Goal: Transaction & Acquisition: Purchase product/service

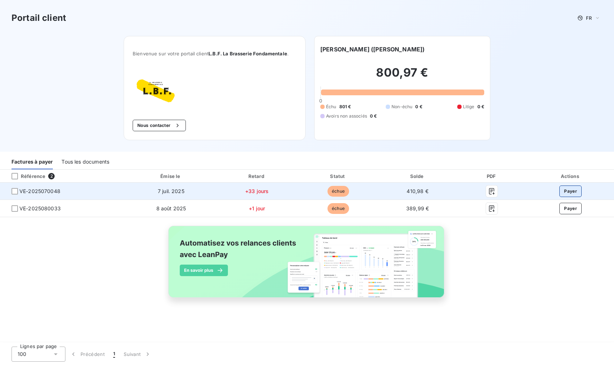
click at [574, 191] on button "Payer" at bounding box center [570, 192] width 22 height 12
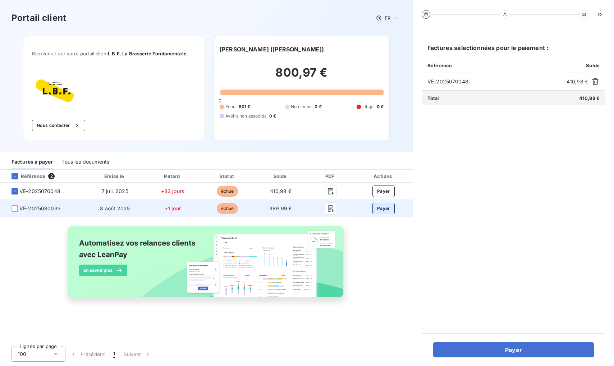
click at [389, 210] on button "Payer" at bounding box center [383, 209] width 22 height 12
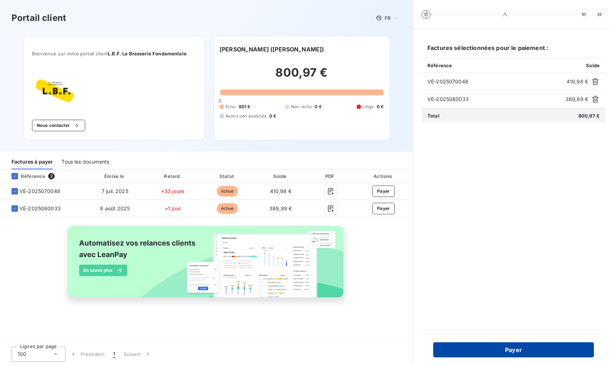
click at [539, 348] on button "Payer" at bounding box center [513, 349] width 161 height 15
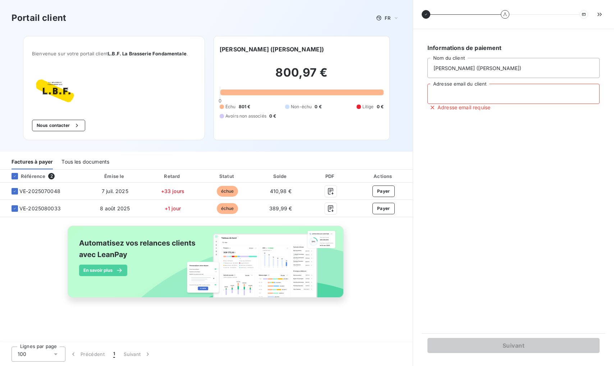
click at [468, 98] on input "Adresse email du client" at bounding box center [513, 94] width 172 height 20
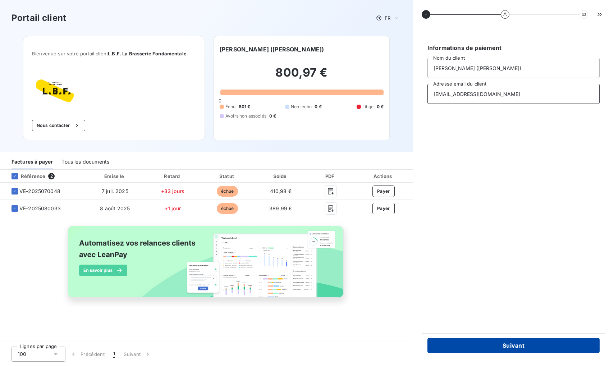
type input "[EMAIL_ADDRESS][DOMAIN_NAME]"
click at [534, 348] on button "Suivant" at bounding box center [513, 345] width 172 height 15
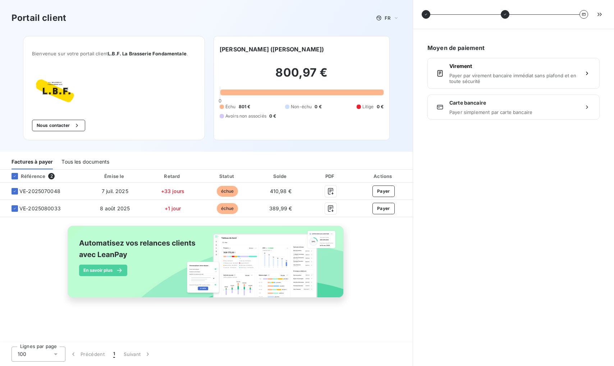
click at [473, 75] on span "Payer par virement bancaire immédiat sans plafond et en toute sécurité" at bounding box center [513, 79] width 128 height 12
